Goal: Transaction & Acquisition: Purchase product/service

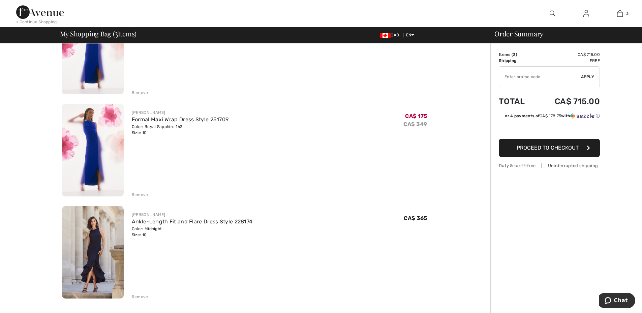
scroll to position [168, 0]
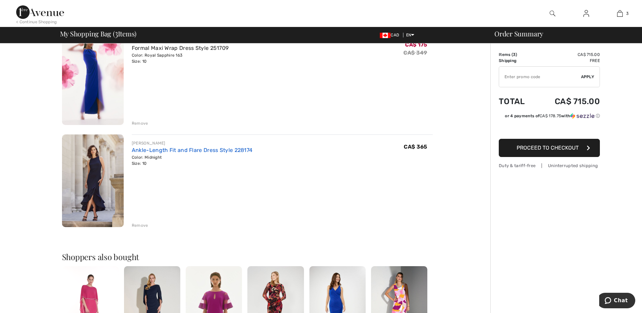
click at [155, 149] on link "Ankle-Length Fit and Flare Dress Style 228174" at bounding box center [192, 150] width 121 height 6
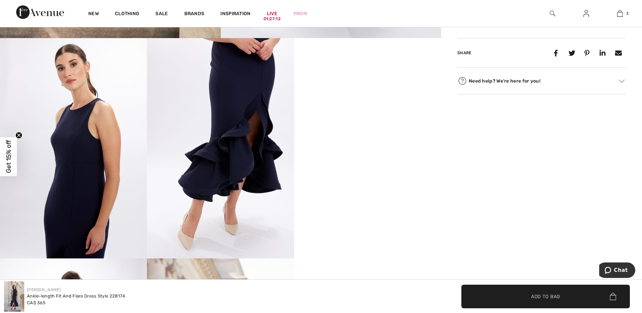
scroll to position [322, 0]
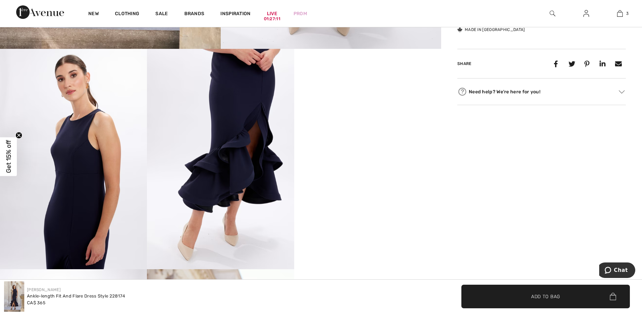
click at [339, 122] on video "Your browser does not support the video tag." at bounding box center [367, 85] width 147 height 73
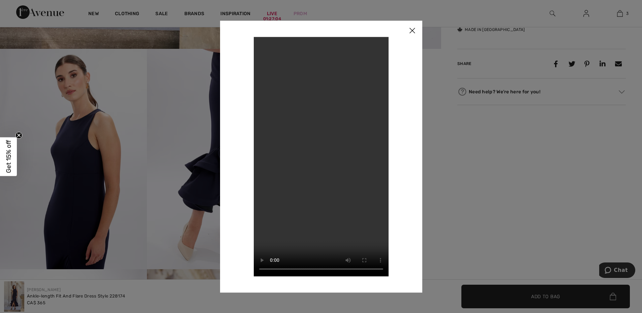
click at [414, 33] on img at bounding box center [412, 31] width 20 height 21
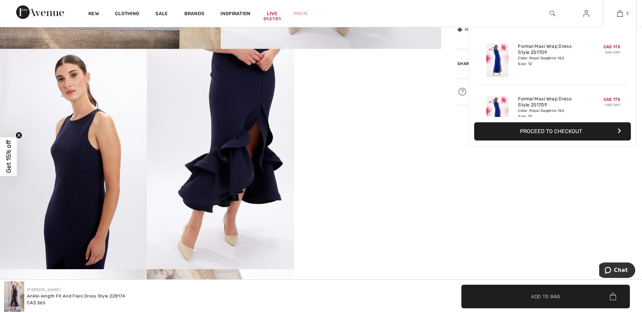
click at [624, 11] on link "3" at bounding box center [619, 13] width 33 height 8
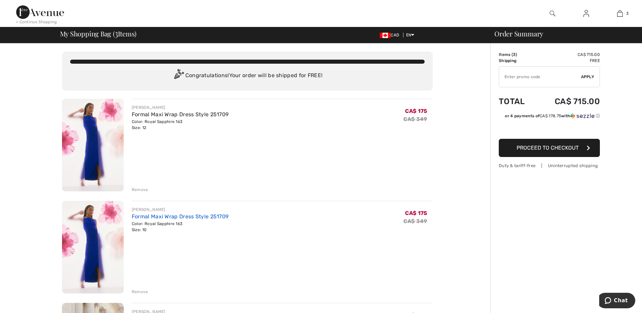
click at [190, 214] on link "Formal Maxi Wrap Dress Style 251709" at bounding box center [180, 216] width 97 height 6
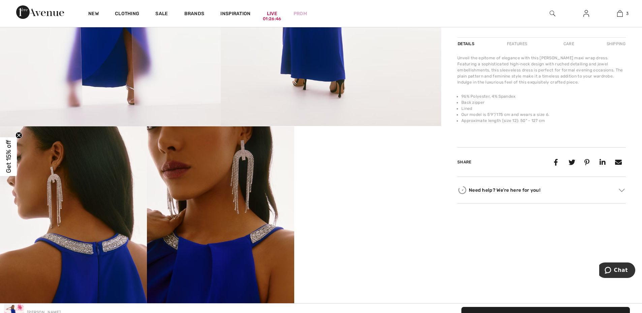
scroll to position [294, 0]
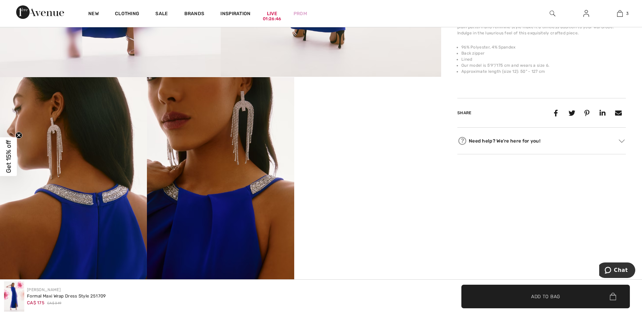
click at [370, 151] on video "Your browser does not support the video tag." at bounding box center [367, 113] width 147 height 73
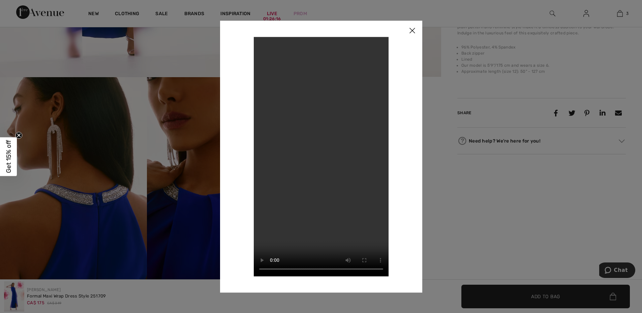
click at [411, 30] on img at bounding box center [412, 31] width 20 height 21
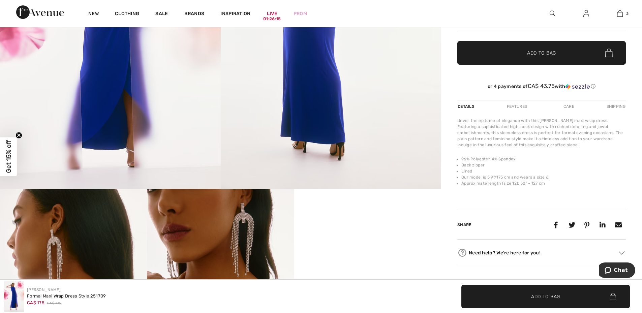
scroll to position [0, 0]
